Goal: Browse casually

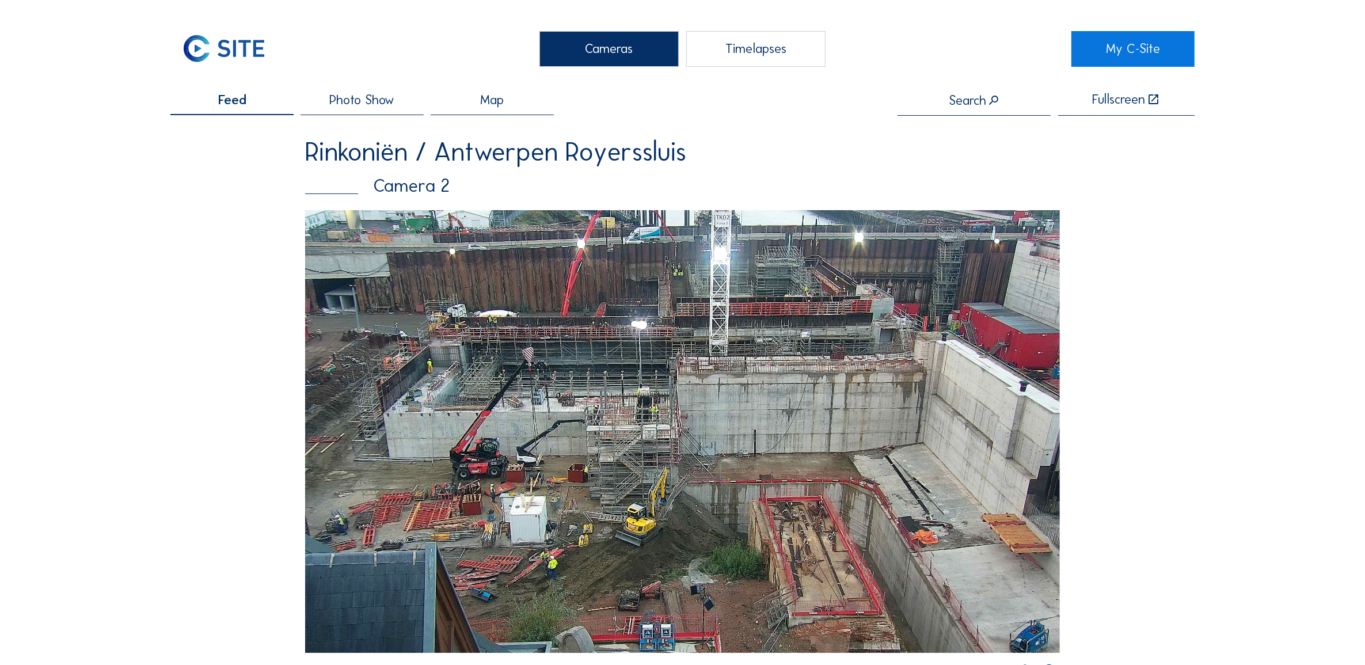
click at [560, 58] on div "Cameras" at bounding box center [608, 49] width 139 height 36
click at [556, 312] on img at bounding box center [682, 431] width 755 height 443
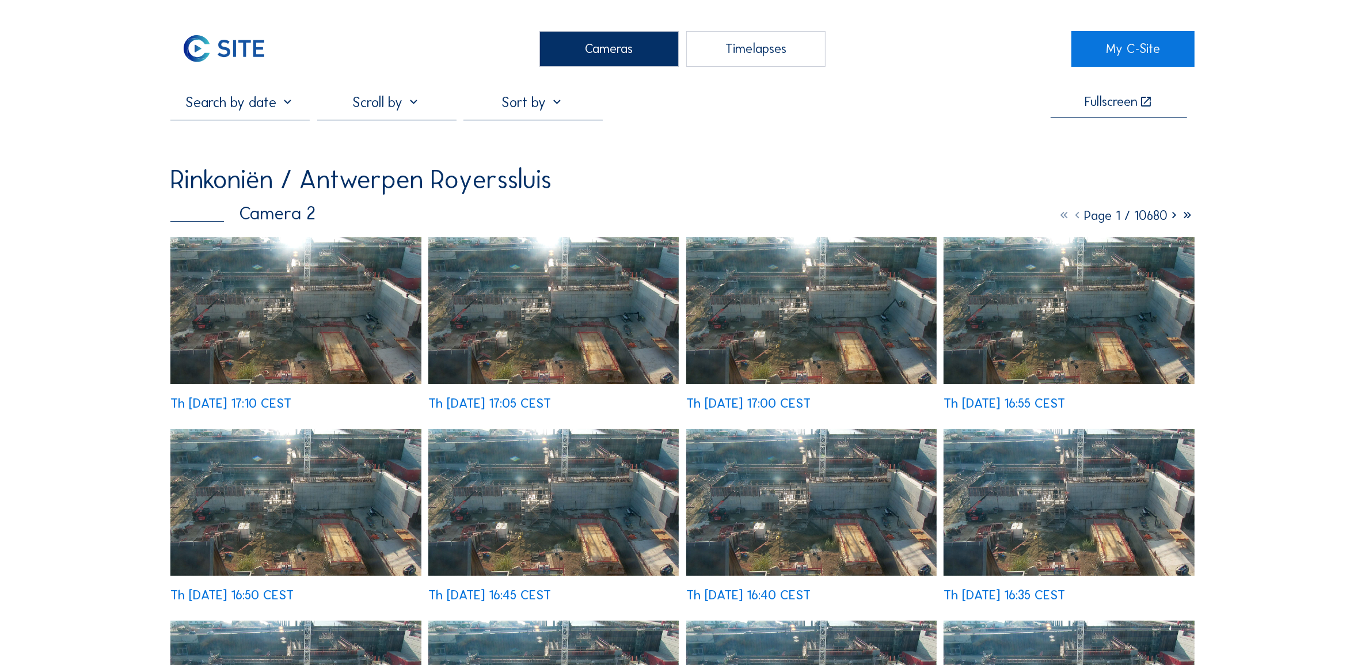
click at [252, 352] on img at bounding box center [295, 310] width 250 height 147
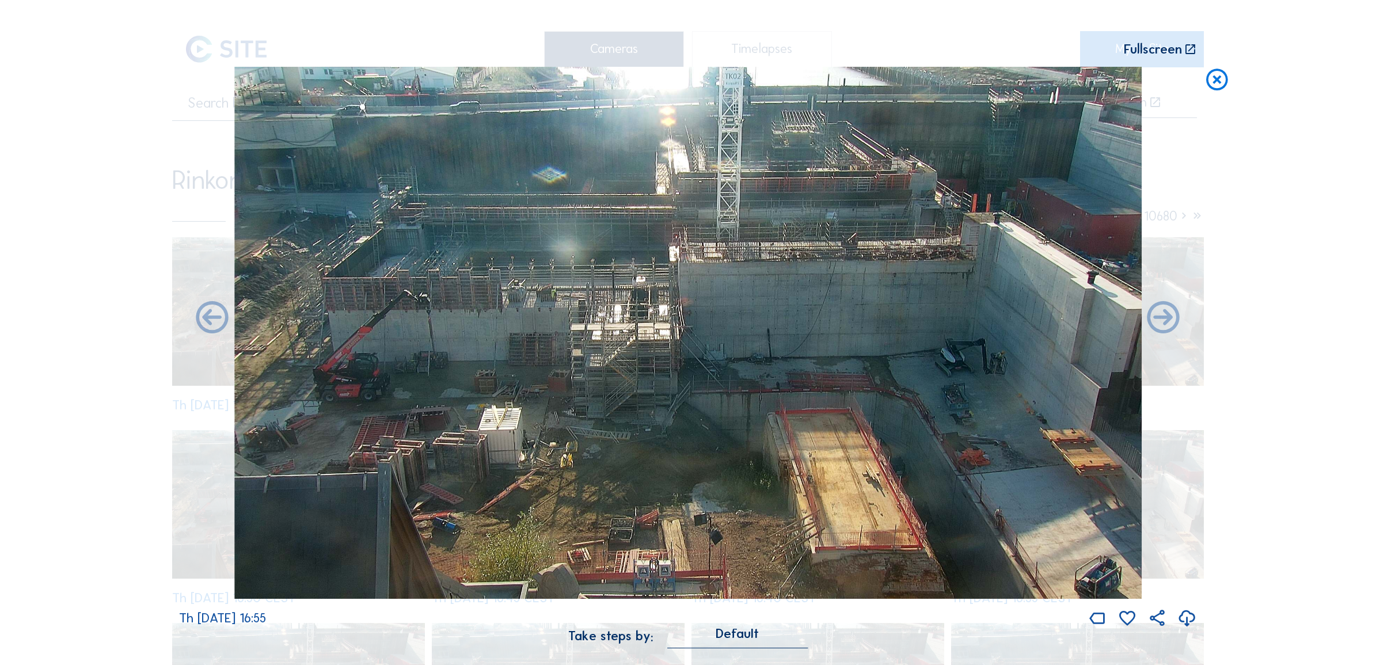
click at [1213, 77] on icon at bounding box center [1217, 80] width 26 height 26
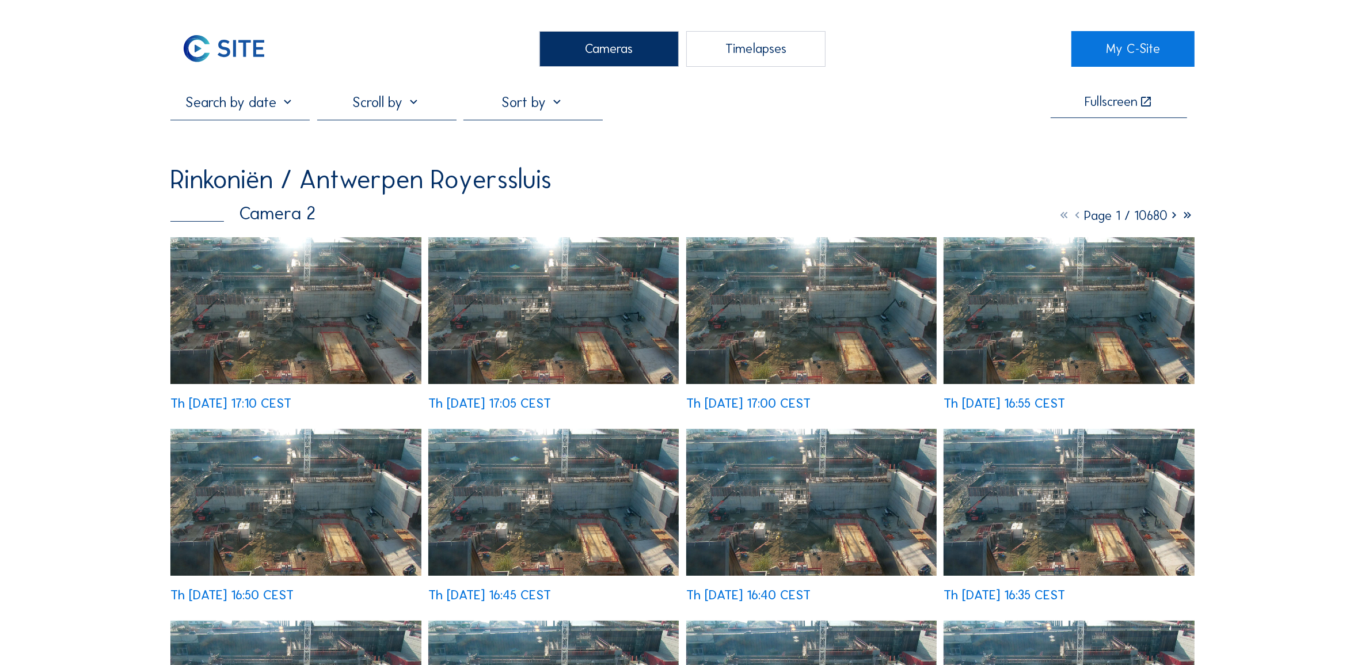
click at [633, 33] on div "Cameras" at bounding box center [608, 49] width 139 height 36
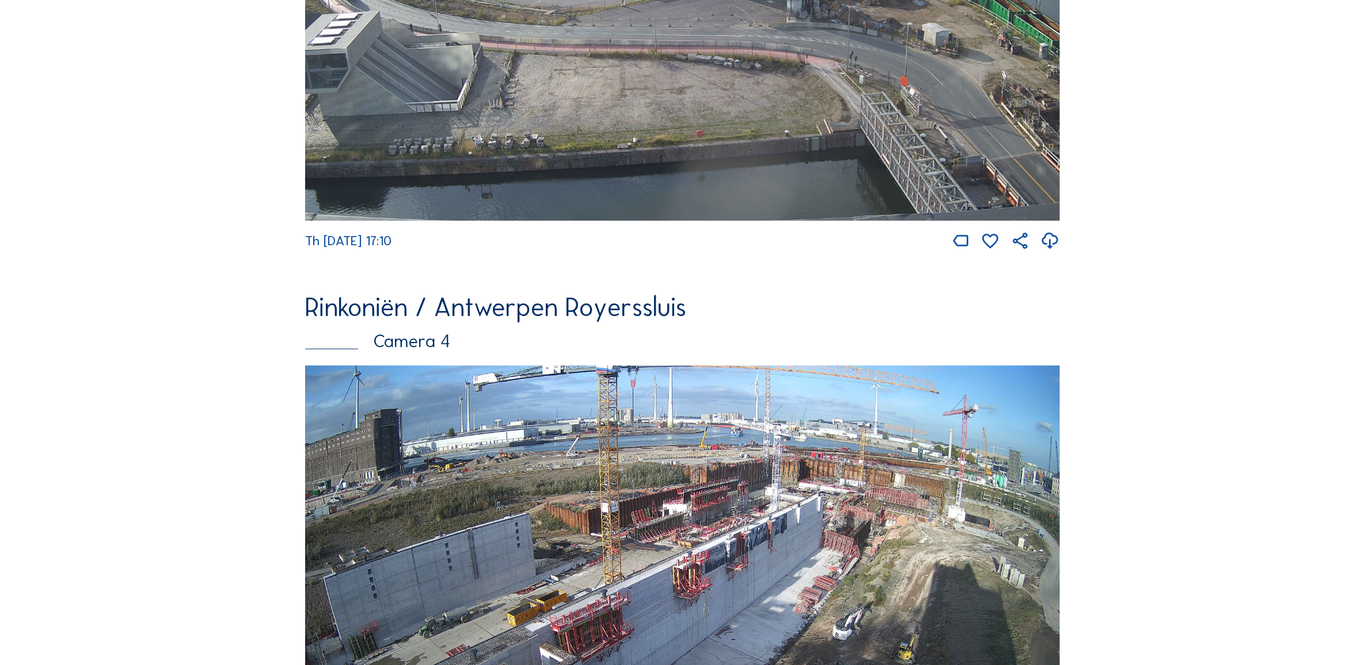
scroll to position [1895, 0]
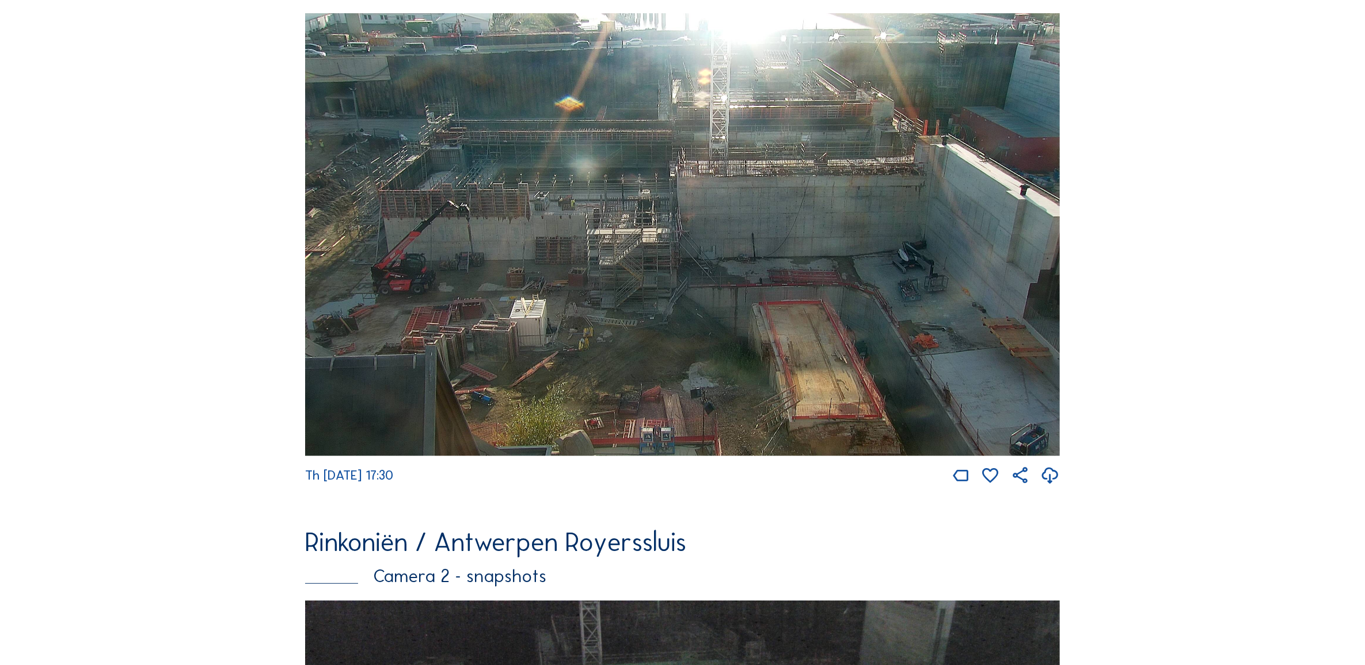
scroll to position [576, 0]
